Goal: Task Accomplishment & Management: Use online tool/utility

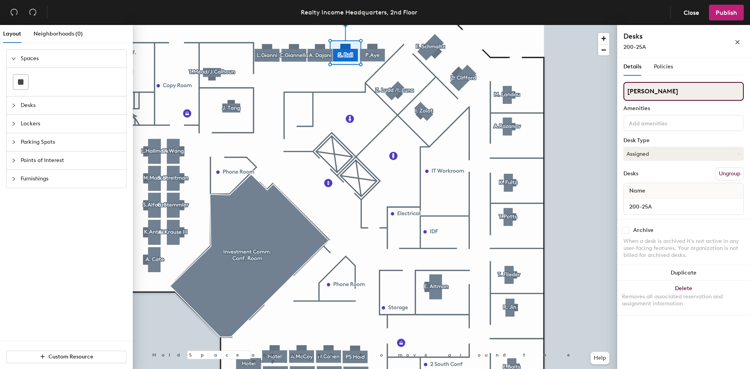
drag, startPoint x: 653, startPoint y: 90, endPoint x: 621, endPoint y: 91, distance: 32.1
click at [621, 91] on div "Details Policies [PERSON_NAME] Amenities Desk Type Assigned Desks Ungroup Name …" at bounding box center [683, 215] width 133 height 314
type input "[PERSON_NAME]"
click at [653, 96] on input "[PERSON_NAME]" at bounding box center [683, 91] width 120 height 19
drag, startPoint x: 663, startPoint y: 94, endPoint x: 625, endPoint y: 91, distance: 38.4
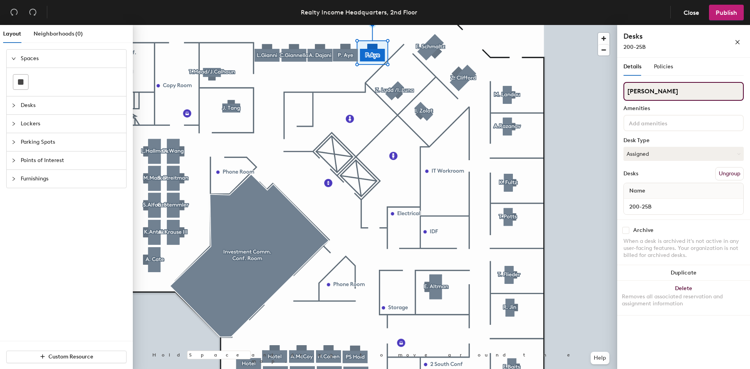
click at [625, 91] on input "[PERSON_NAME]" at bounding box center [683, 91] width 120 height 19
type input "[PERSON_NAME]"
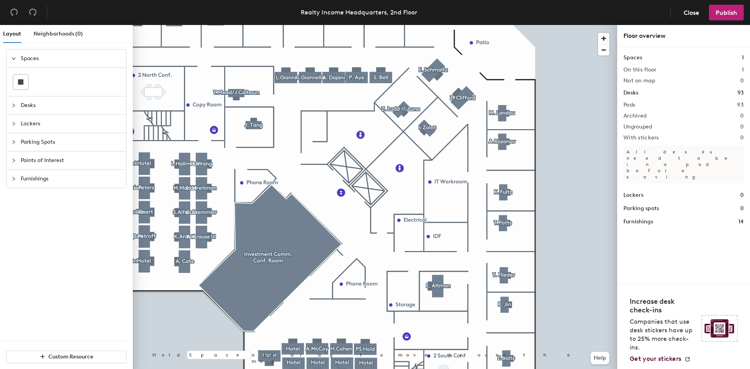
click at [360, 25] on div at bounding box center [375, 25] width 484 height 0
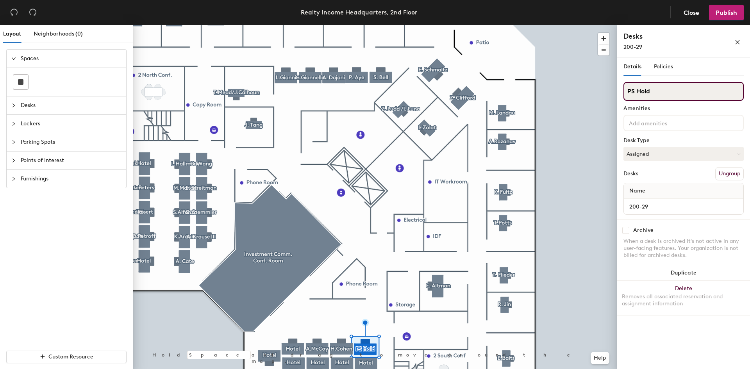
click at [658, 91] on input "PS Hold" at bounding box center [683, 91] width 120 height 19
drag, startPoint x: 667, startPoint y: 91, endPoint x: 627, endPoint y: 88, distance: 39.5
click at [627, 88] on input "PS Hold" at bounding box center [683, 91] width 120 height 19
type input "a"
type input "[PERSON_NAME]"
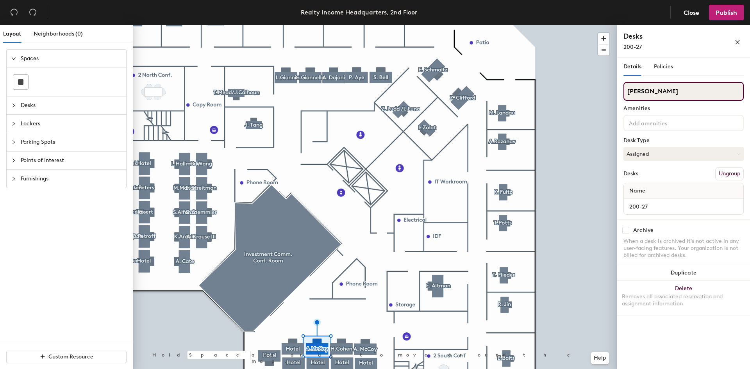
click at [653, 89] on input "[PERSON_NAME]" at bounding box center [683, 91] width 120 height 19
click at [611, 90] on div "Layout Neighborhoods (0) Spaces Desks Lockers Parking Spots Points of Interest …" at bounding box center [375, 198] width 750 height 347
type input "p"
type input "PS Hold"
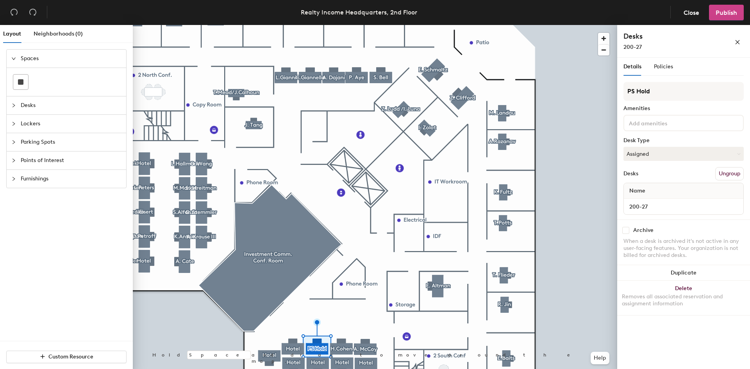
click at [720, 10] on span "Publish" at bounding box center [726, 12] width 21 height 7
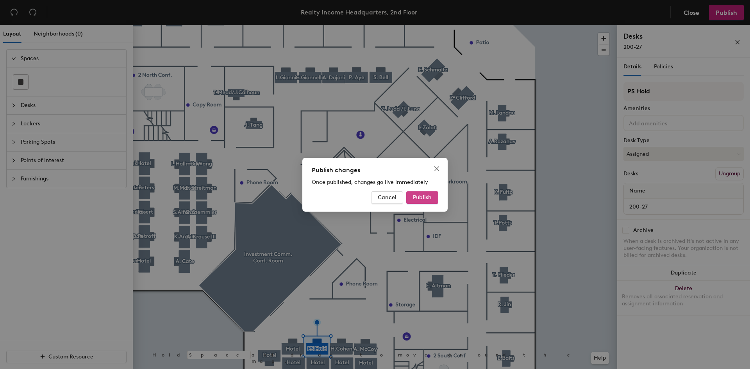
click at [430, 195] on span "Publish" at bounding box center [422, 197] width 19 height 7
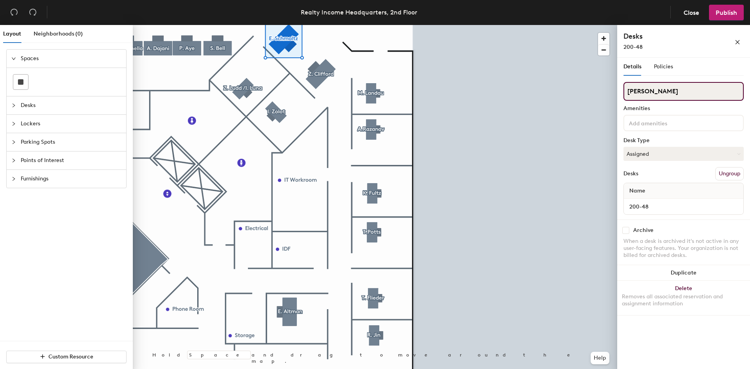
click at [661, 89] on input "E. Schmaltz" at bounding box center [683, 91] width 120 height 19
click at [615, 93] on div "Layout Neighborhoods (0) Spaces Desks Lockers Parking Spots Points of Interest …" at bounding box center [375, 198] width 750 height 347
click at [665, 91] on input "E. Schmaltz" at bounding box center [683, 91] width 120 height 19
drag, startPoint x: 667, startPoint y: 92, endPoint x: 625, endPoint y: 91, distance: 42.2
click at [625, 91] on input "E. Schmaltz" at bounding box center [683, 91] width 120 height 19
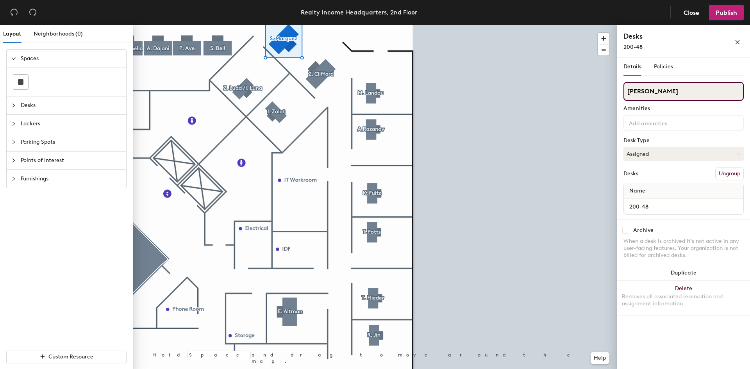
type input "S. Marquez"
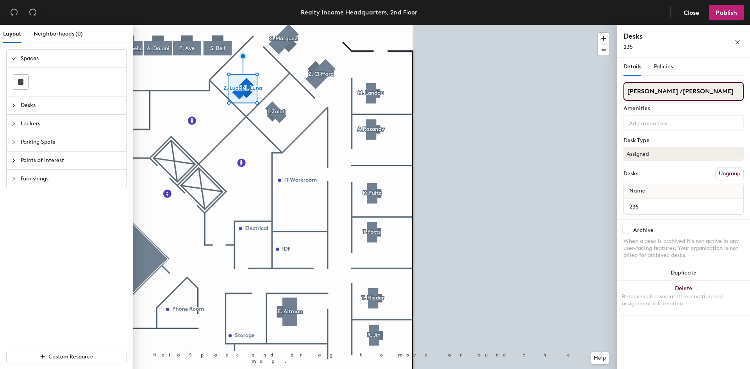
click at [691, 94] on input "Z. Ludd /I. Luna" at bounding box center [683, 91] width 120 height 19
drag, startPoint x: 711, startPoint y: 90, endPoint x: 654, endPoint y: 94, distance: 57.5
click at [654, 94] on input "Z. Ludd /I. Luna" at bounding box center [683, 91] width 120 height 19
paste input "E. Schmaltz"
type input "Z. Ludd /E. Schmaltz"
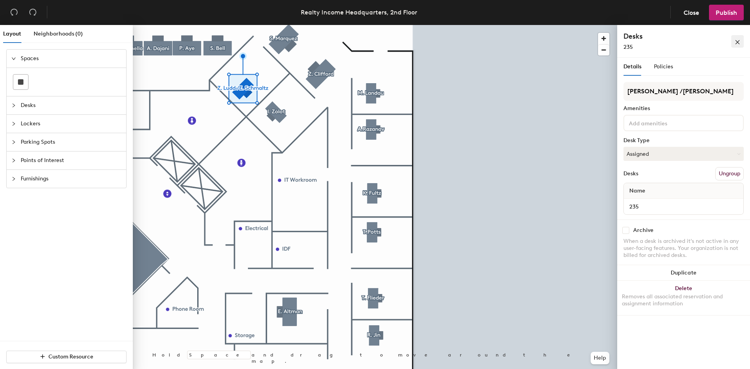
click at [738, 40] on icon "close" at bounding box center [737, 41] width 5 height 5
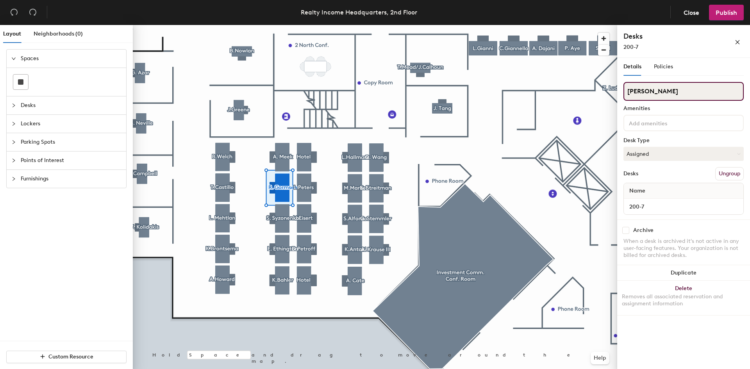
drag, startPoint x: 672, startPoint y: 94, endPoint x: 625, endPoint y: 96, distance: 46.9
click at [625, 96] on input "R. Gormsen" at bounding box center [683, 91] width 120 height 19
type input "L. Mehtlan"
